Goal: Check status: Check status

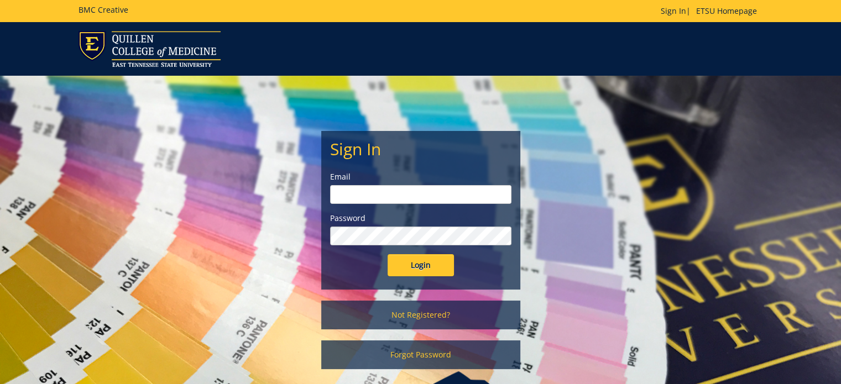
type input "marion@etsu.edu"
click at [426, 267] on input "Login" at bounding box center [421, 265] width 66 height 22
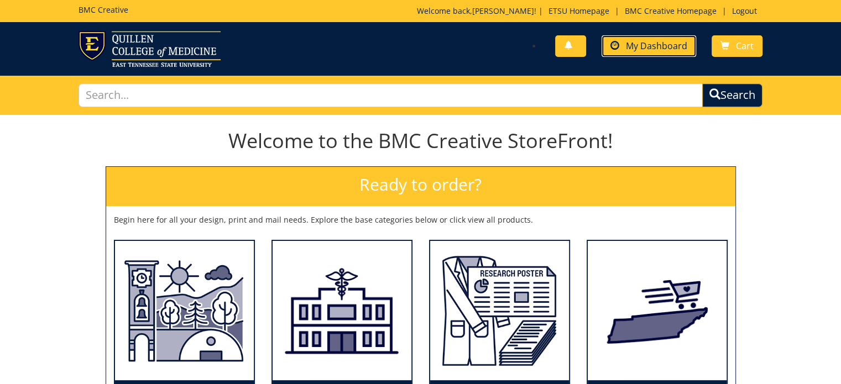
click at [651, 46] on span "My Dashboard" at bounding box center [656, 46] width 61 height 12
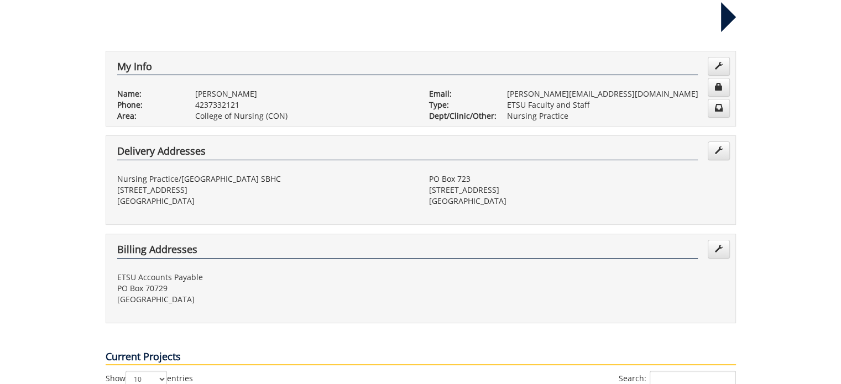
scroll to position [442, 0]
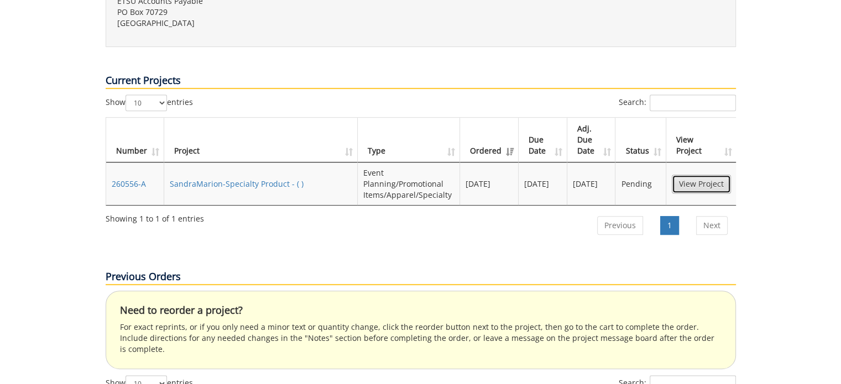
click at [690, 175] on link "View Project" at bounding box center [701, 184] width 59 height 19
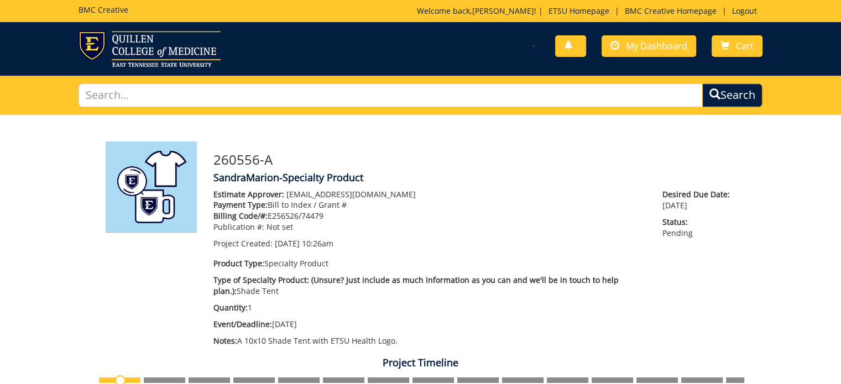
drag, startPoint x: 213, startPoint y: 158, endPoint x: 386, endPoint y: 318, distance: 234.8
click at [399, 334] on div "260556-A SandraMarion-Specialty Product Estimate Approver: garlandbr@etsu.edu P…" at bounding box center [474, 247] width 539 height 211
copy div "260556-A SandraMarion-Specialty Product Estimate Approver: garlandbr@etsu.edu P…"
click at [462, 187] on div "260556-A SandraMarion-Specialty Product Estimate Approver: garlandbr@etsu.edu P…" at bounding box center [474, 247] width 539 height 211
click at [408, 197] on p "Estimate Approver: garlandbr@etsu.edu" at bounding box center [429, 194] width 433 height 11
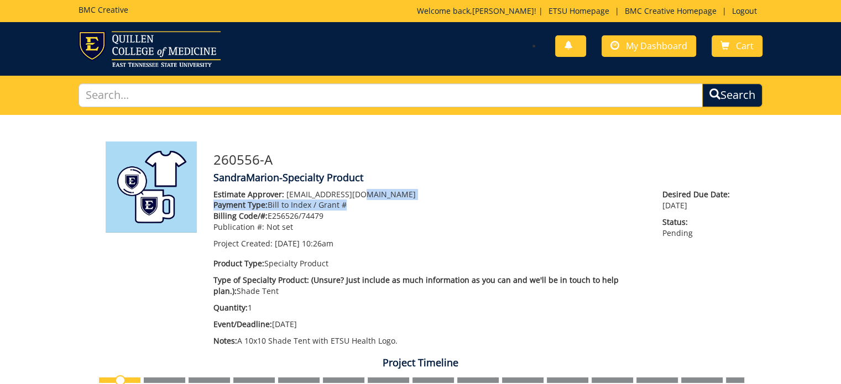
click at [409, 200] on div "Estimate Approver: garlandbr@etsu.edu Payment Type: Bill to Index / Grant # Bil…" at bounding box center [429, 219] width 433 height 60
click at [408, 168] on div "260556-A SandraMarion-Specialty Product Estimate Approver: garlandbr@etsu.edu P…" at bounding box center [474, 247] width 539 height 211
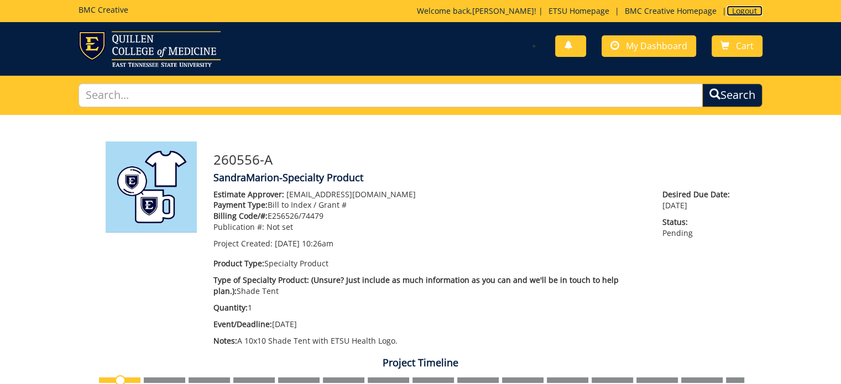
drag, startPoint x: 743, startPoint y: 9, endPoint x: 733, endPoint y: 9, distance: 10.5
click at [742, 9] on link "Logout" at bounding box center [745, 11] width 36 height 11
